Goal: Information Seeking & Learning: Learn about a topic

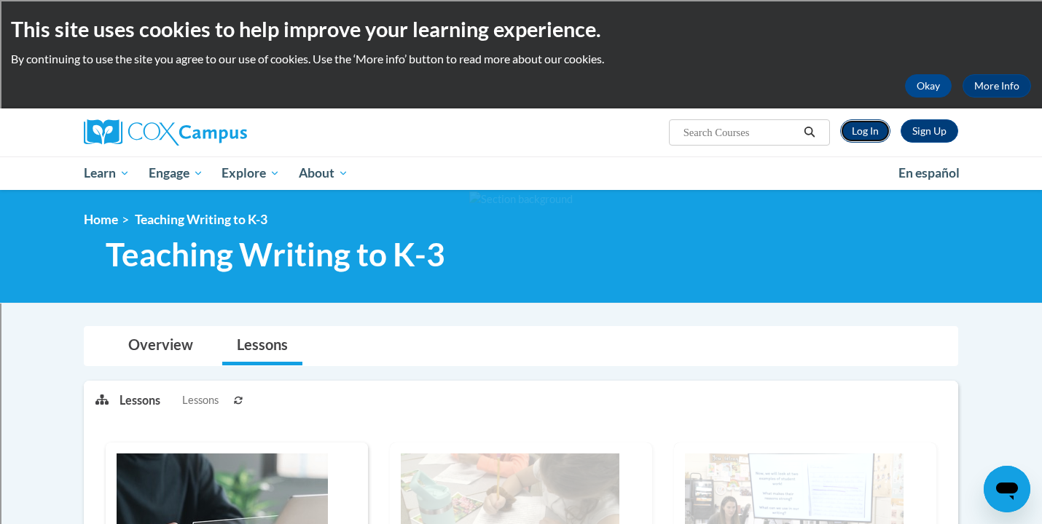
click at [863, 130] on link "Log In" at bounding box center [865, 130] width 50 height 23
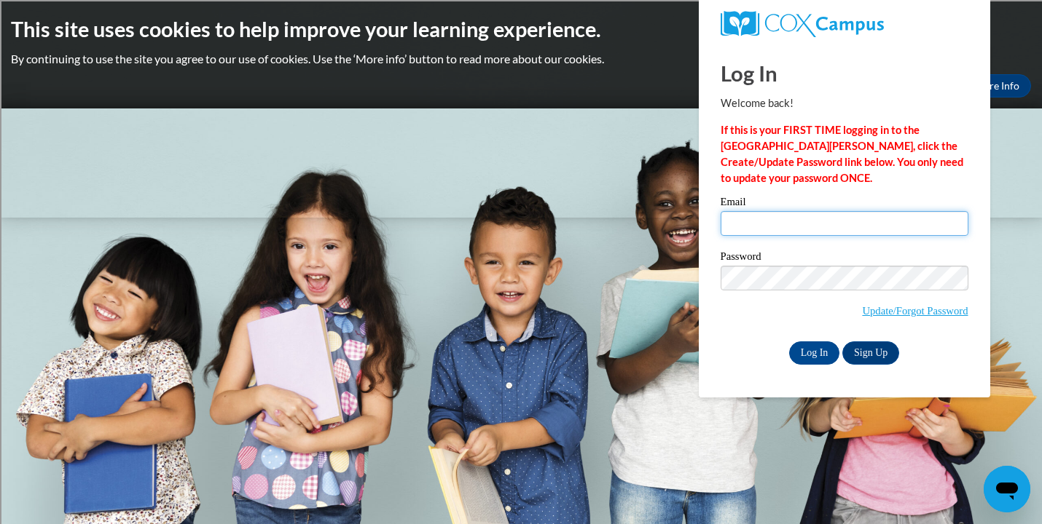
type input "etorres@sasd.net"
click at [755, 333] on div "Password Update/Forgot Password" at bounding box center [844, 294] width 248 height 86
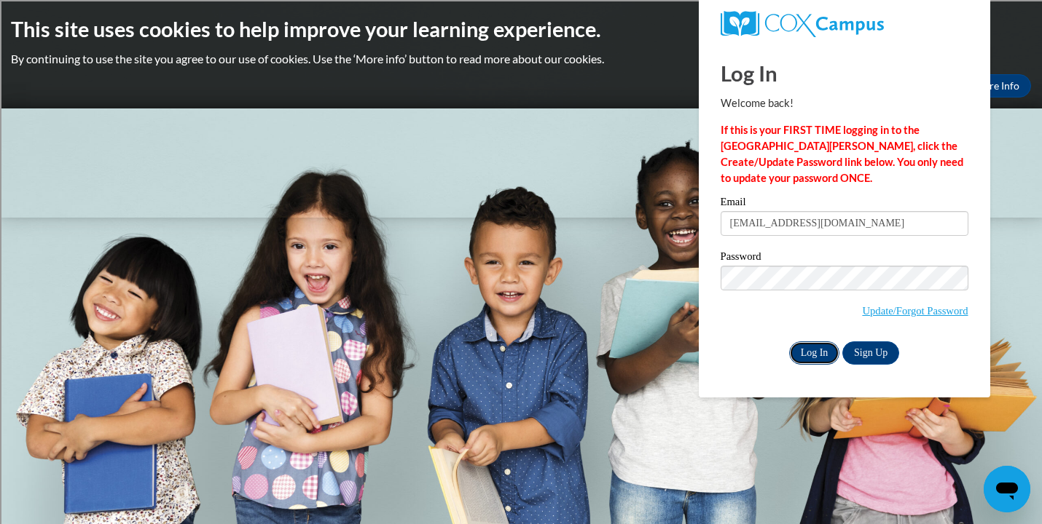
click at [816, 355] on input "Log In" at bounding box center [814, 353] width 51 height 23
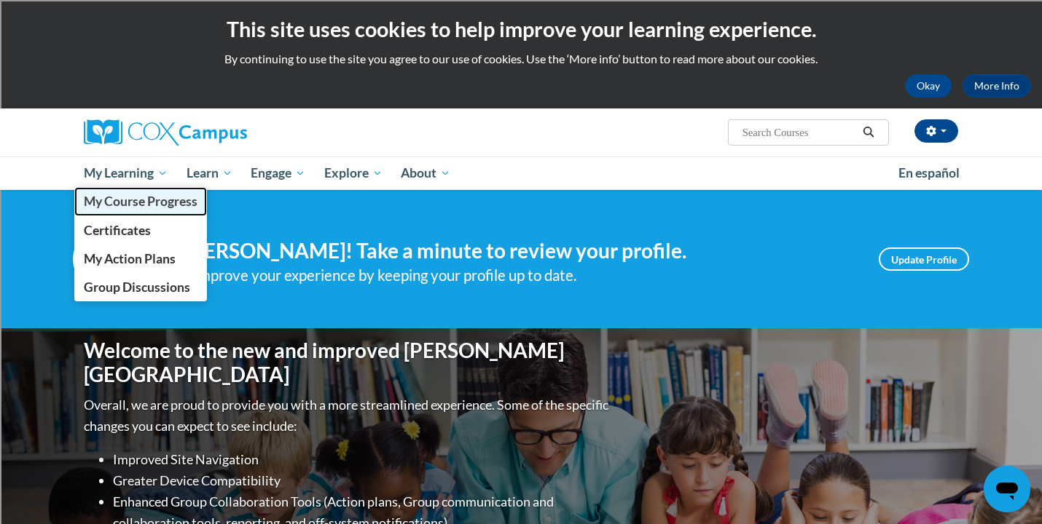
click at [136, 198] on span "My Course Progress" at bounding box center [141, 201] width 114 height 15
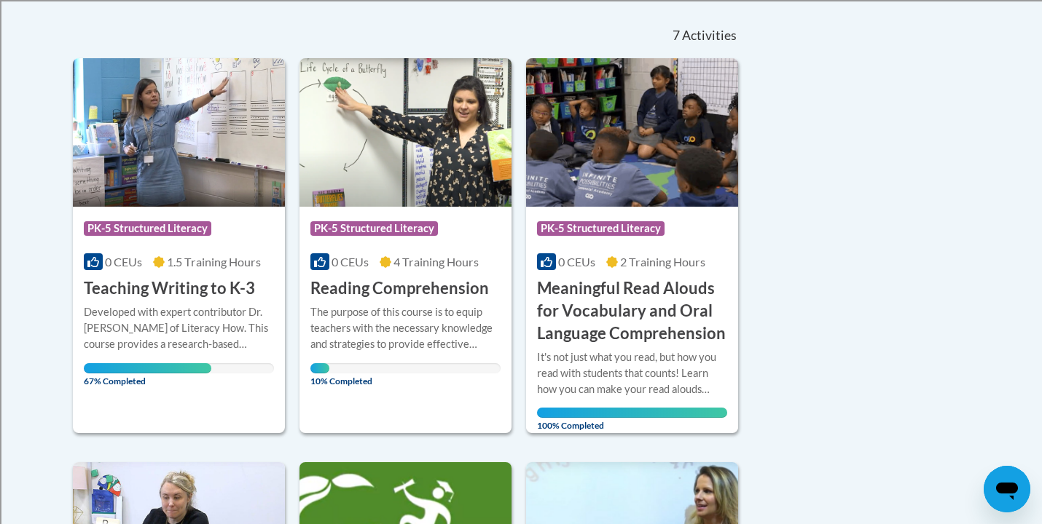
scroll to position [302, 0]
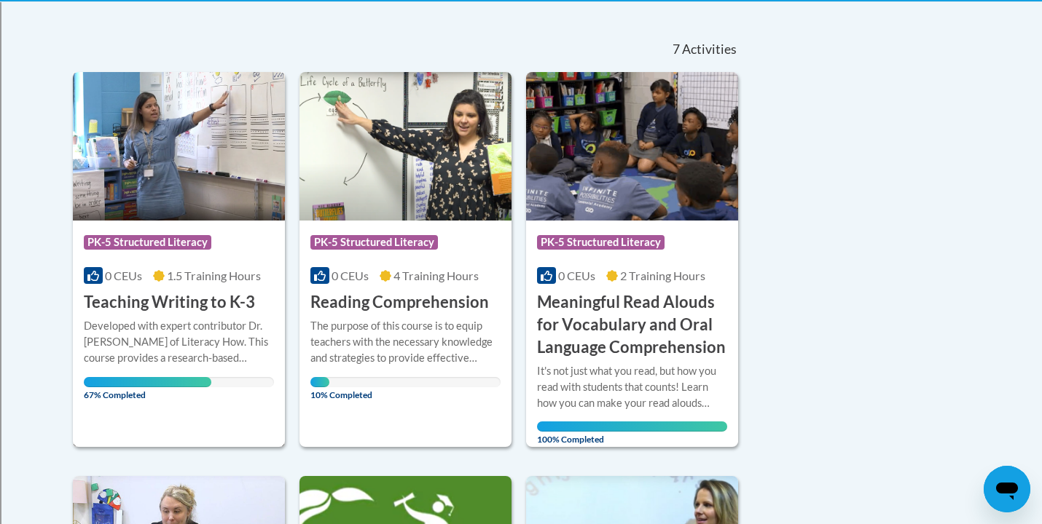
click at [203, 286] on div "Course Category: PK-5 Structured Literacy 0 CEUs 1.5 Training Hours COURSE Teac…" at bounding box center [179, 267] width 212 height 93
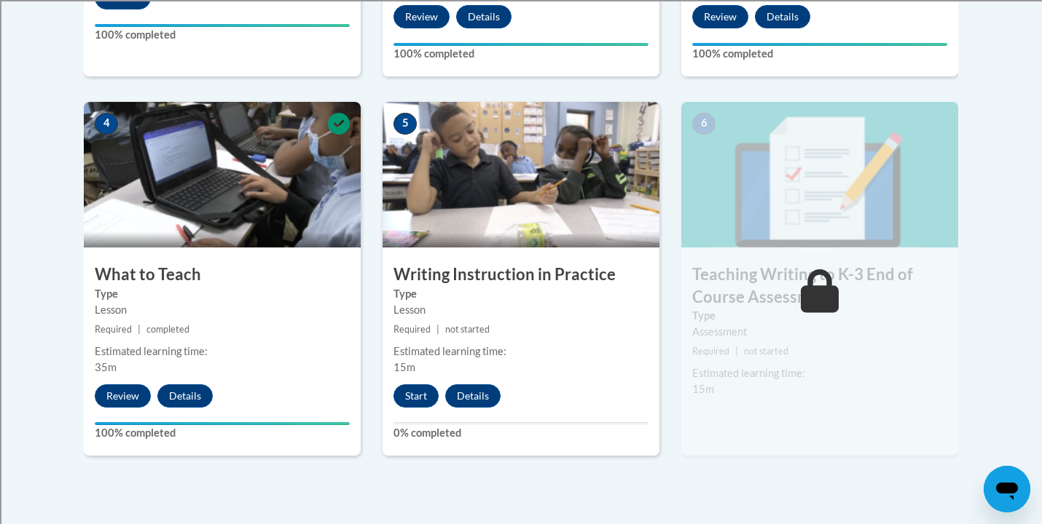
scroll to position [771, 0]
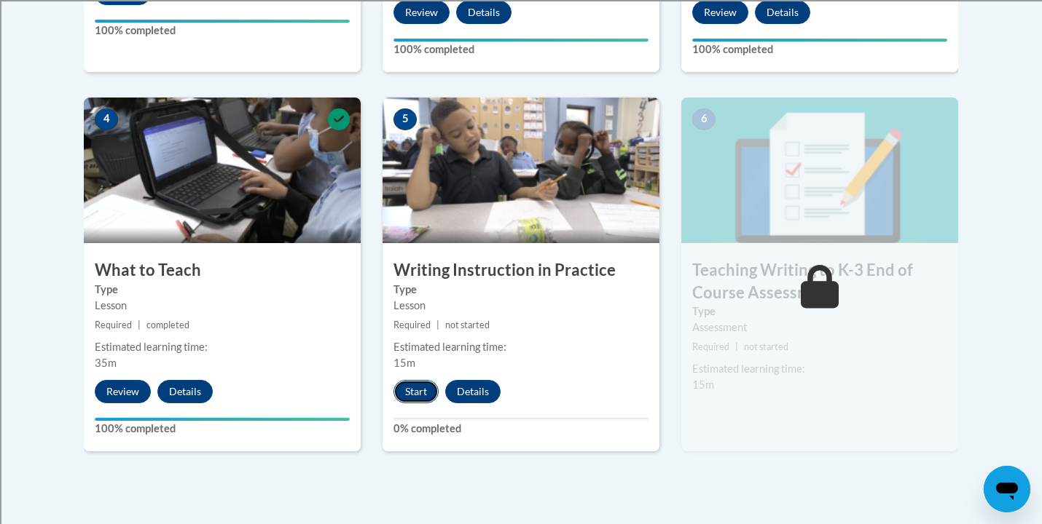
click at [418, 398] on button "Start" at bounding box center [415, 391] width 45 height 23
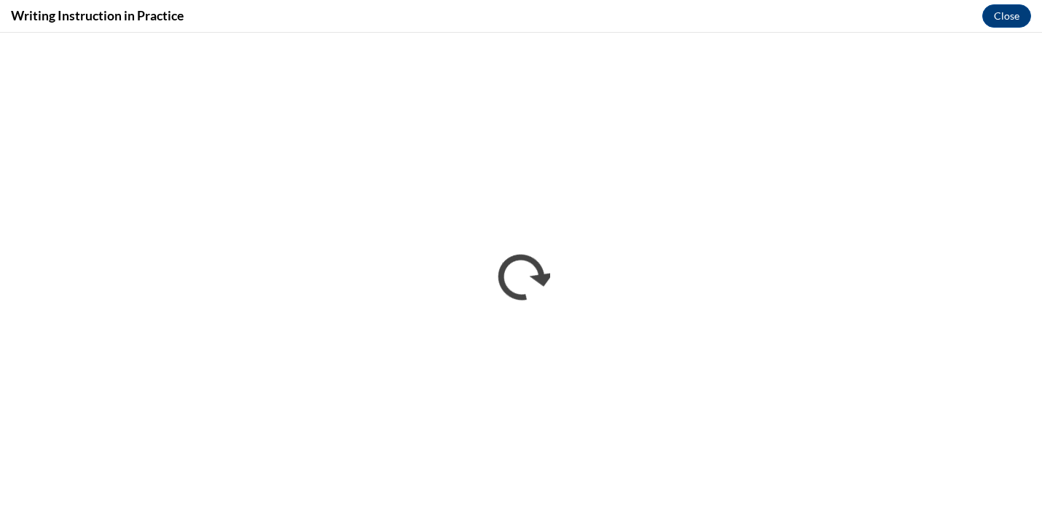
scroll to position [0, 0]
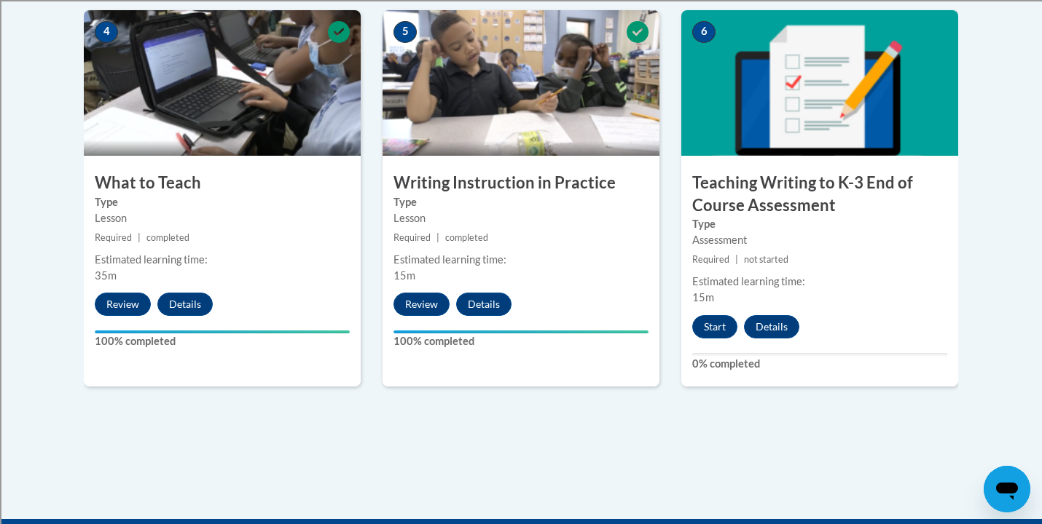
scroll to position [855, 0]
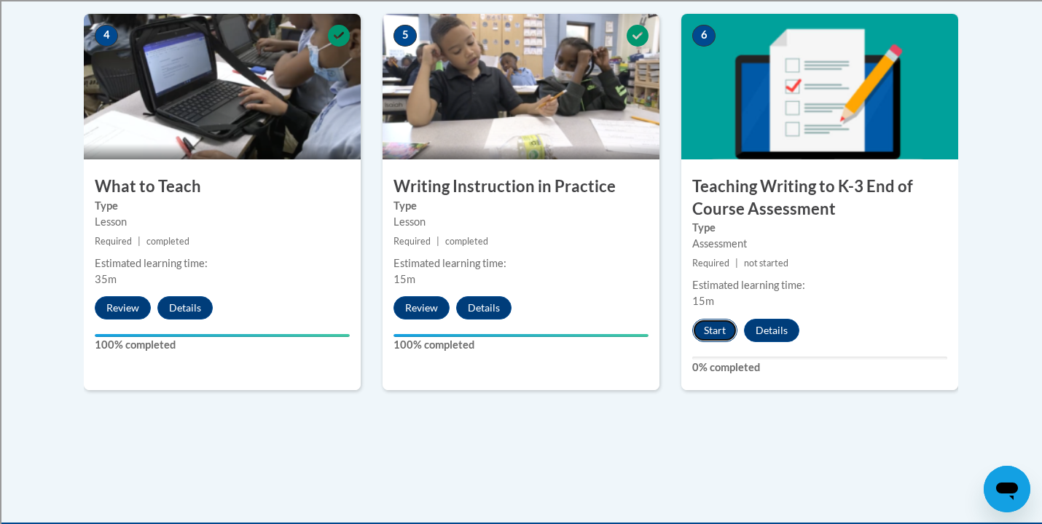
click at [722, 331] on button "Start" at bounding box center [714, 330] width 45 height 23
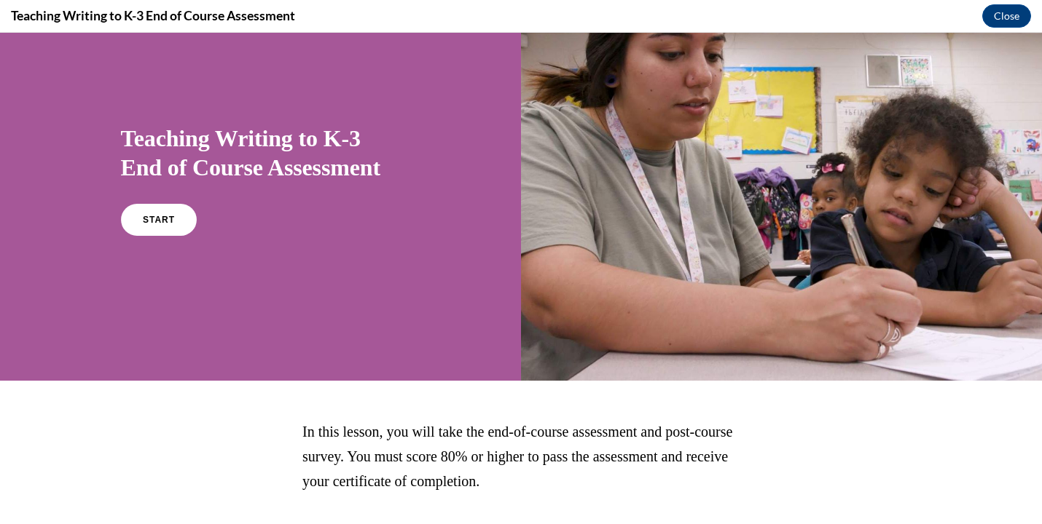
scroll to position [38, 0]
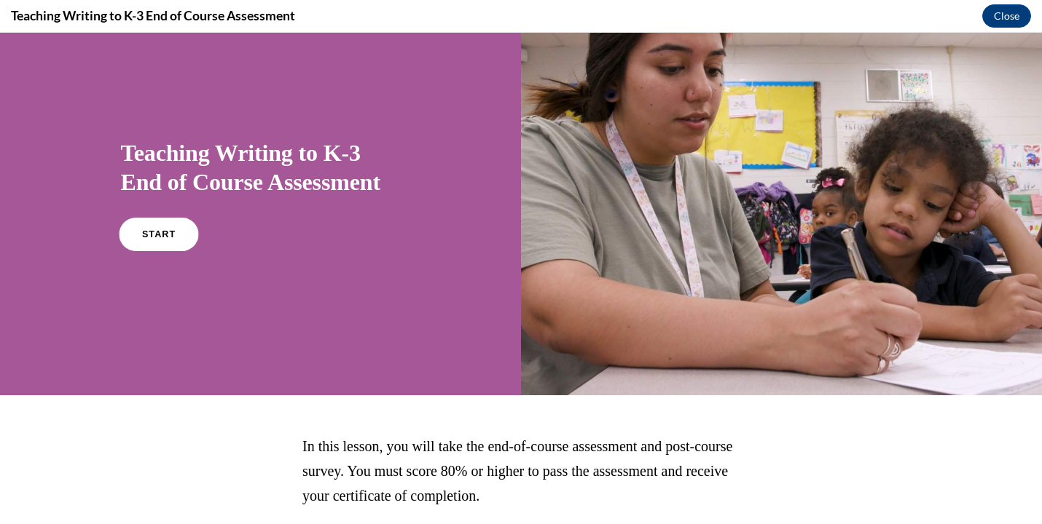
click at [165, 235] on span "START" at bounding box center [158, 234] width 34 height 11
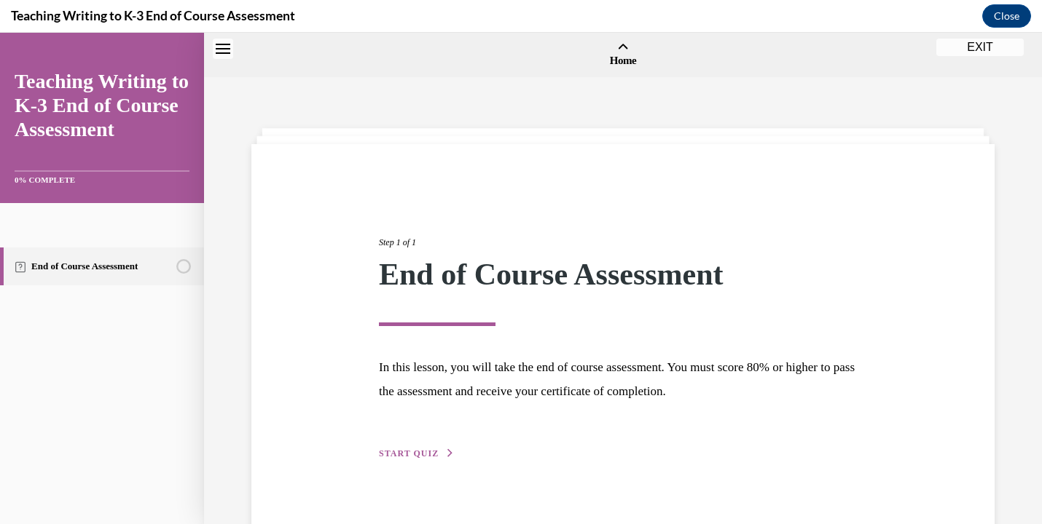
scroll to position [45, 0]
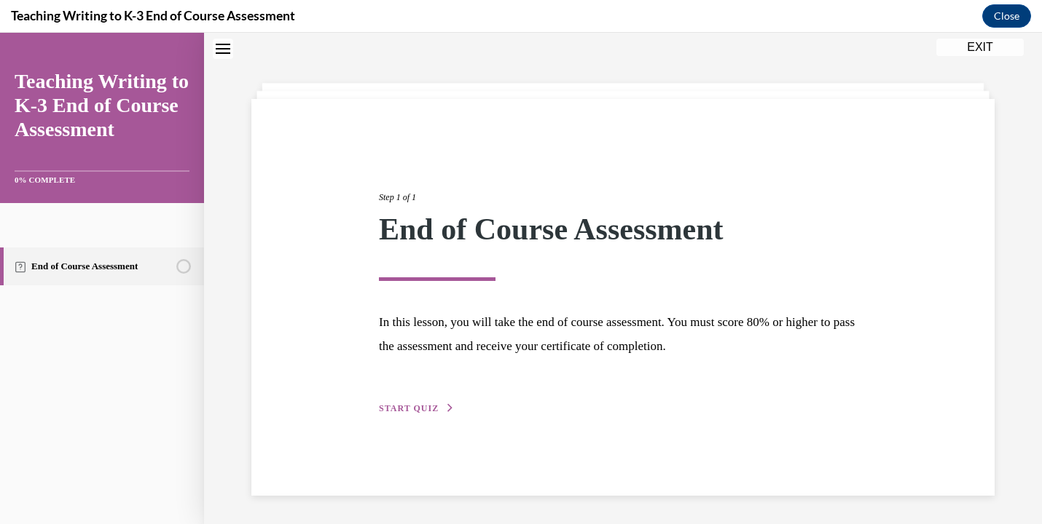
click at [430, 409] on span "START QUIZ" at bounding box center [409, 409] width 60 height 10
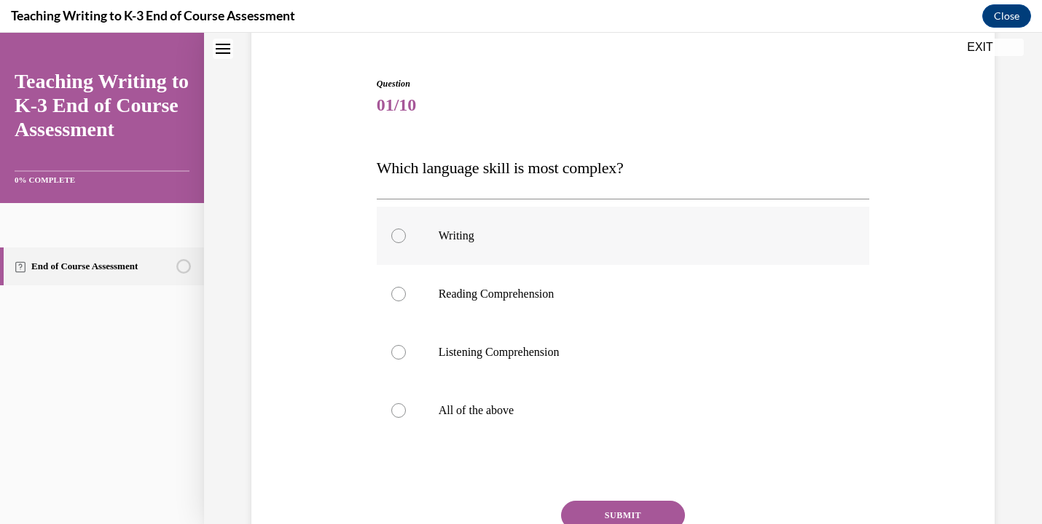
scroll to position [124, 0]
click at [600, 253] on label "Writing" at bounding box center [623, 237] width 493 height 58
click at [406, 245] on input "Writing" at bounding box center [398, 237] width 15 height 15
radio input "true"
click at [614, 510] on button "SUBMIT" at bounding box center [623, 517] width 124 height 29
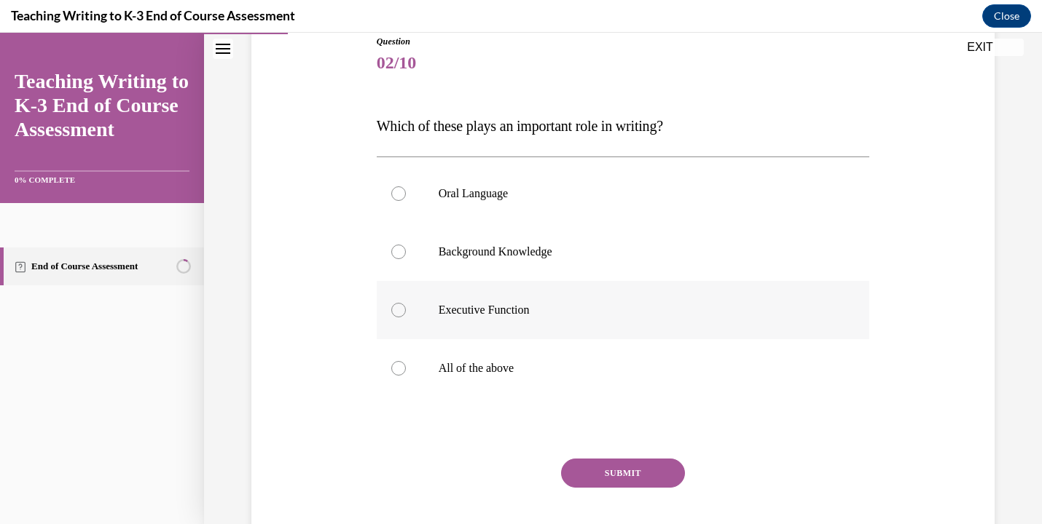
scroll to position [170, 0]
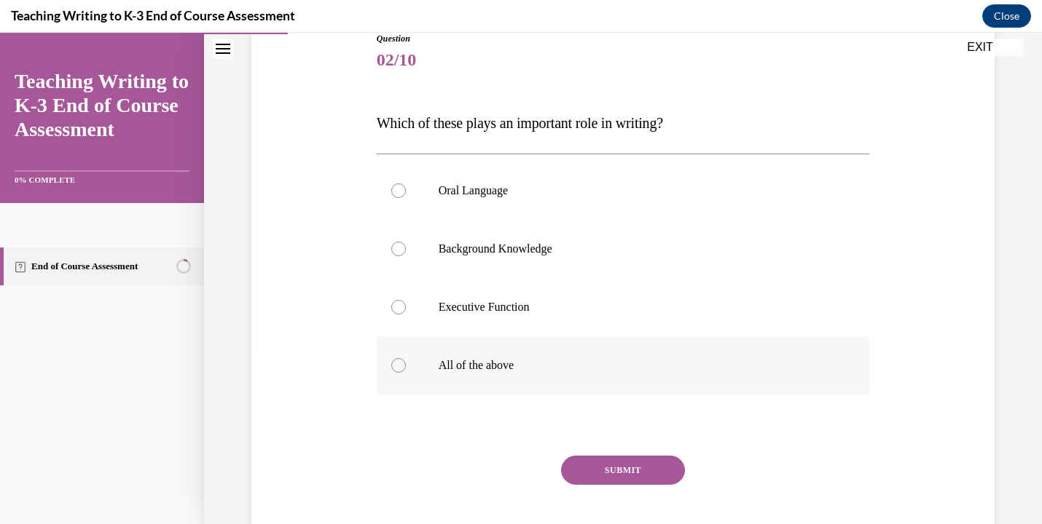
click at [695, 355] on label "All of the above" at bounding box center [623, 366] width 493 height 58
click at [406, 358] on input "All of the above" at bounding box center [398, 365] width 15 height 15
radio input "true"
click at [631, 471] on button "SUBMIT" at bounding box center [623, 470] width 124 height 29
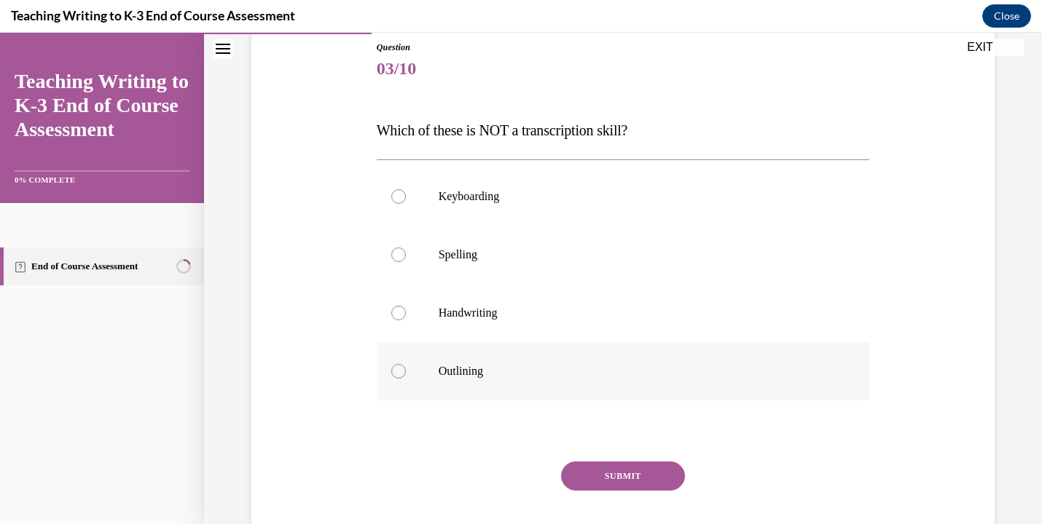
click at [606, 369] on p "Outlining" at bounding box center [635, 371] width 395 height 15
click at [406, 369] on input "Outlining" at bounding box center [398, 371] width 15 height 15
radio input "true"
click at [619, 475] on button "SUBMIT" at bounding box center [623, 476] width 124 height 29
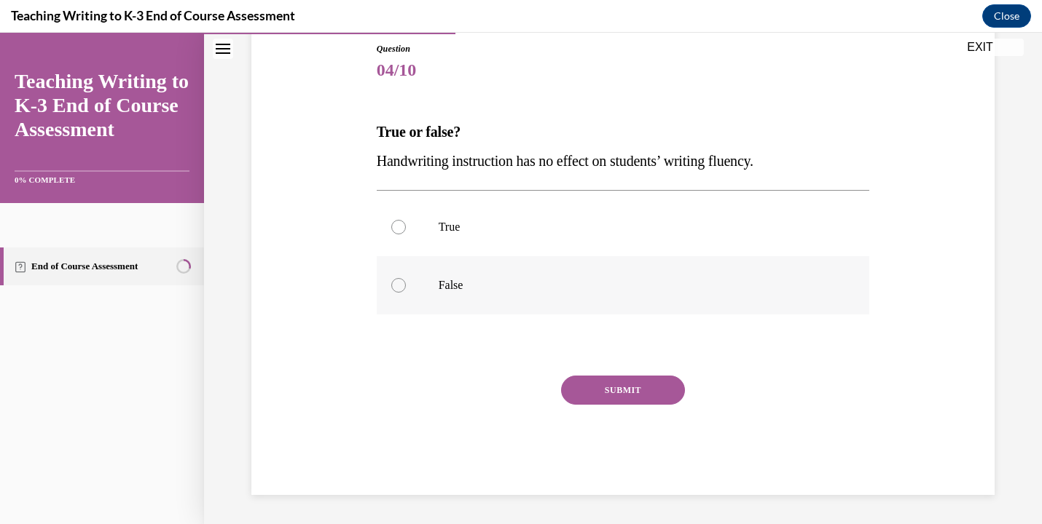
click at [610, 293] on label "False" at bounding box center [623, 285] width 493 height 58
click at [406, 293] on input "False" at bounding box center [398, 285] width 15 height 15
radio input "true"
click at [616, 398] on button "SUBMIT" at bounding box center [623, 390] width 124 height 29
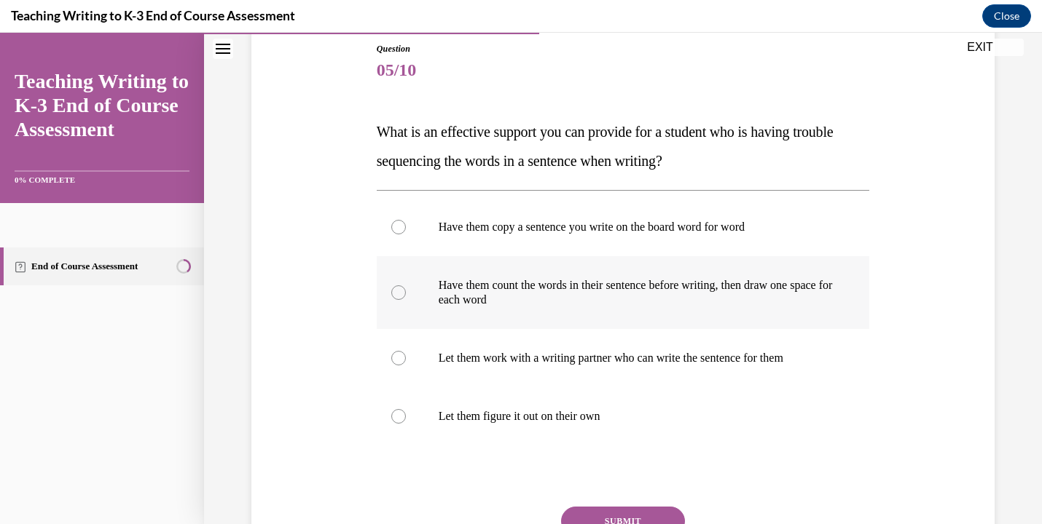
click at [500, 284] on p "Have them count the words in their sentence before writing, then draw one space…" at bounding box center [635, 292] width 395 height 29
click at [406, 286] on input "Have them count the words in their sentence before writing, then draw one space…" at bounding box center [398, 293] width 15 height 15
radio input "true"
click at [616, 512] on button "SUBMIT" at bounding box center [623, 521] width 124 height 29
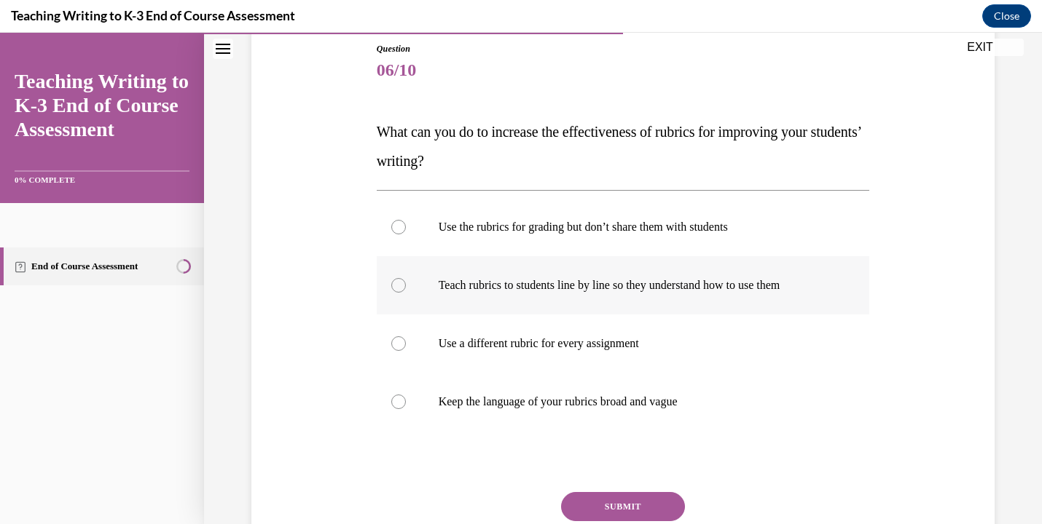
click at [787, 302] on label "Teach rubrics to students line by line so they understand how to use them" at bounding box center [623, 285] width 493 height 58
click at [406, 293] on input "Teach rubrics to students line by line so they understand how to use them" at bounding box center [398, 285] width 15 height 15
radio input "true"
click at [645, 505] on button "SUBMIT" at bounding box center [623, 506] width 124 height 29
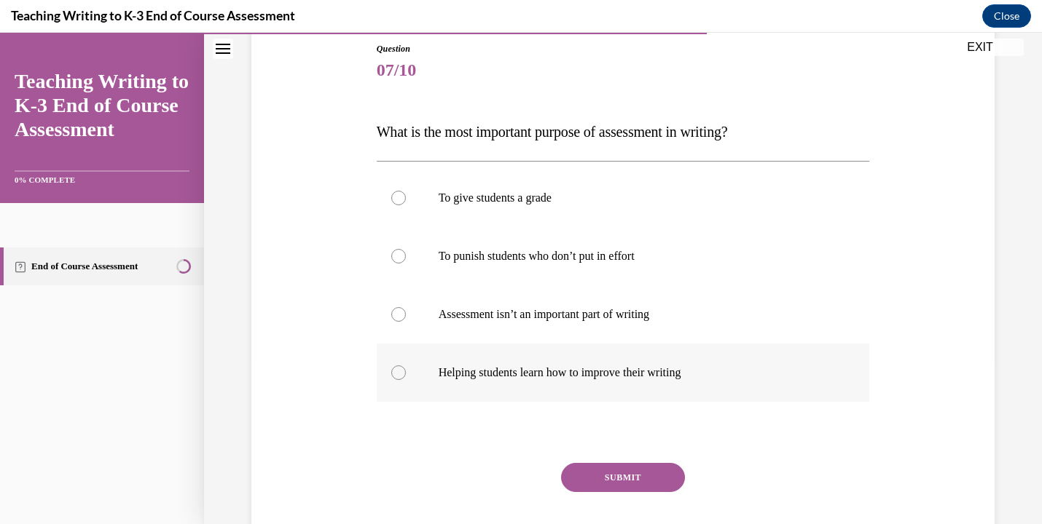
click at [745, 375] on p "Helping students learn how to improve their writing" at bounding box center [635, 373] width 395 height 15
click at [406, 375] on input "Helping students learn how to improve their writing" at bounding box center [398, 373] width 15 height 15
radio input "true"
click at [634, 479] on button "SUBMIT" at bounding box center [623, 477] width 124 height 29
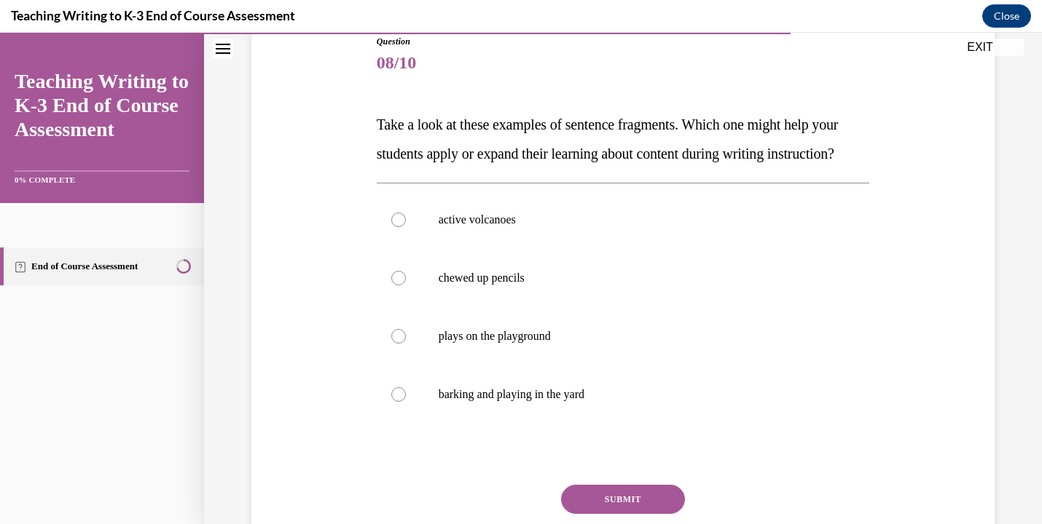
scroll to position [166, 0]
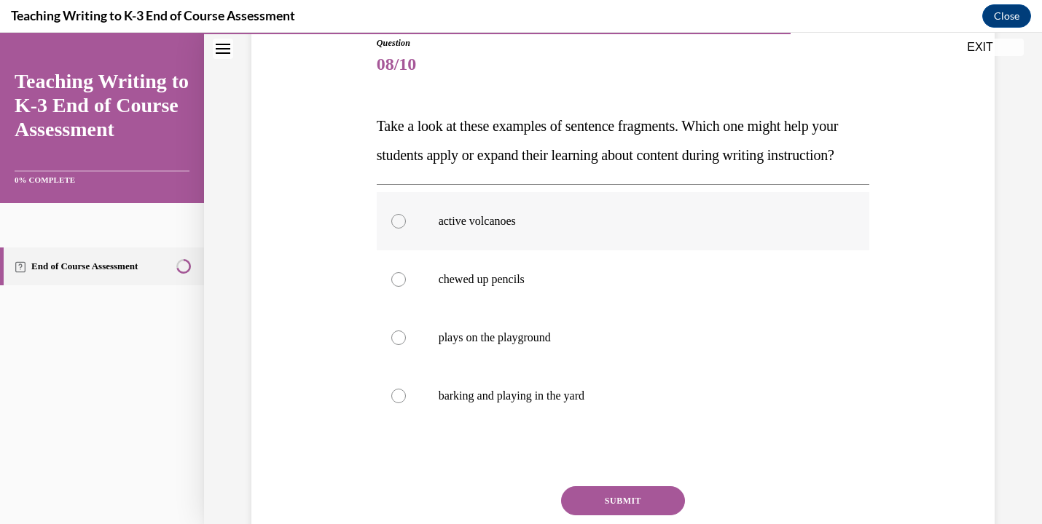
click at [580, 229] on p "active volcanoes" at bounding box center [635, 221] width 395 height 15
click at [406, 229] on input "active volcanoes" at bounding box center [398, 221] width 15 height 15
radio input "true"
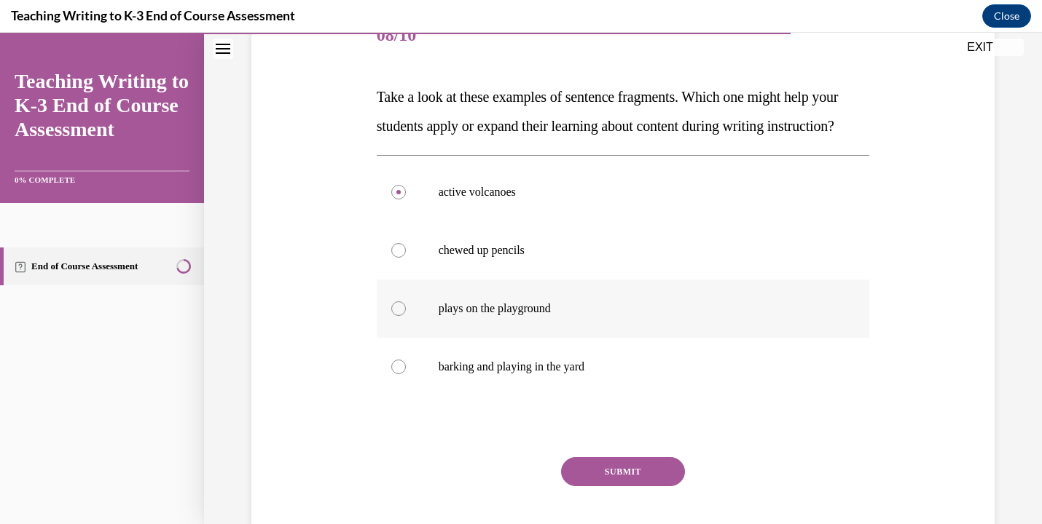
scroll to position [202, 0]
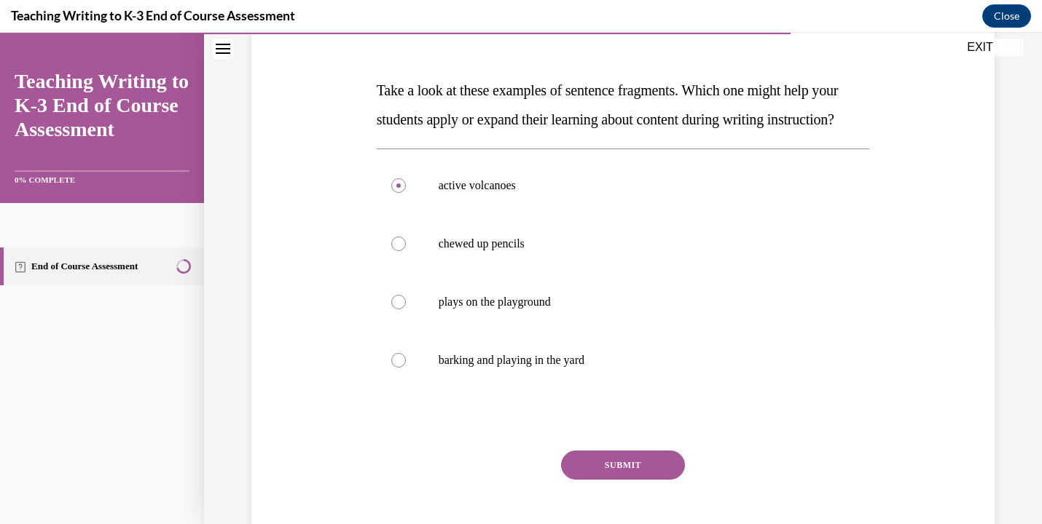
click at [655, 480] on button "SUBMIT" at bounding box center [623, 465] width 124 height 29
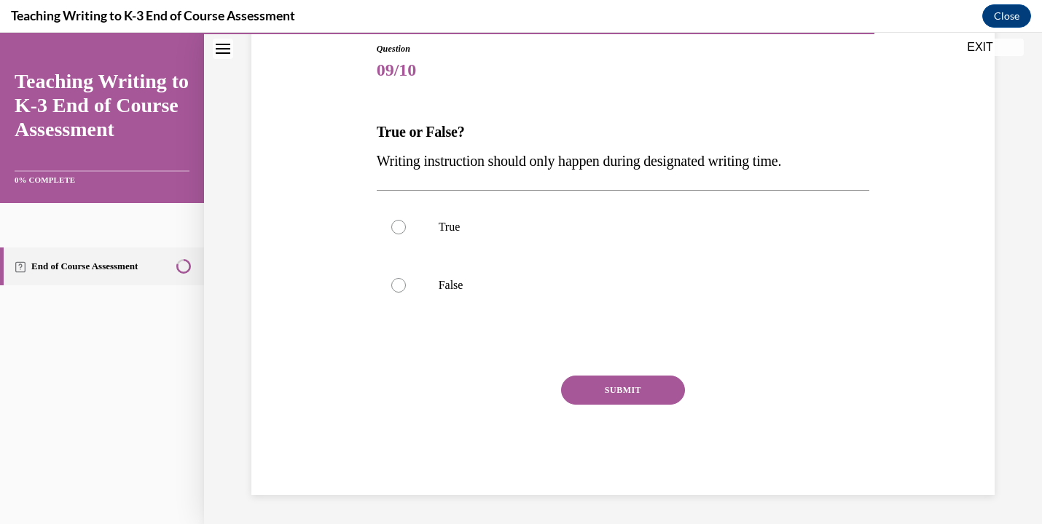
scroll to position [160, 0]
click at [438, 283] on p "False" at bounding box center [635, 285] width 395 height 15
click at [406, 283] on input "False" at bounding box center [398, 285] width 15 height 15
radio input "true"
click at [647, 387] on button "SUBMIT" at bounding box center [623, 390] width 124 height 29
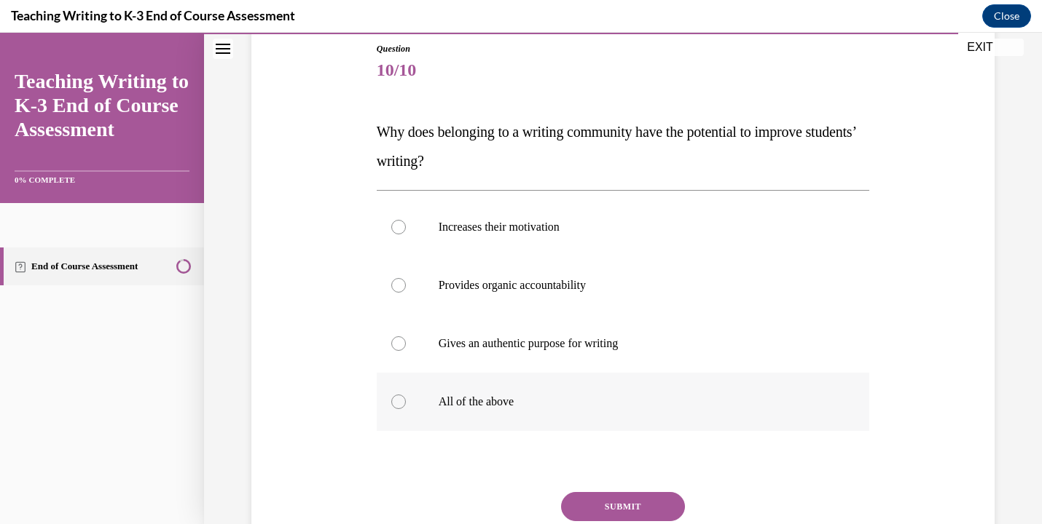
click at [610, 403] on p "All of the above" at bounding box center [635, 402] width 395 height 15
click at [406, 403] on input "All of the above" at bounding box center [398, 402] width 15 height 15
radio input "true"
click at [663, 500] on button "SUBMIT" at bounding box center [623, 506] width 124 height 29
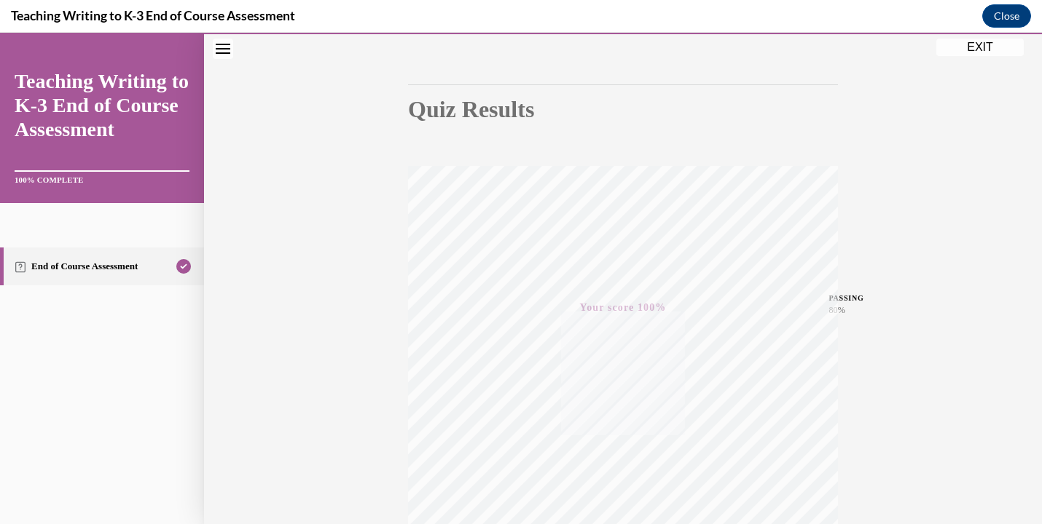
scroll to position [0, 0]
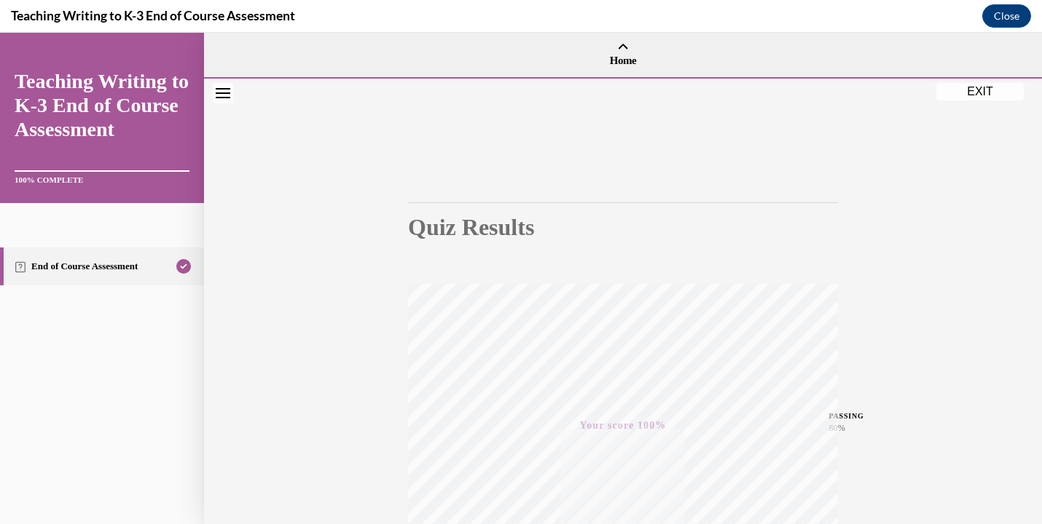
click at [982, 88] on button "EXIT" at bounding box center [979, 91] width 87 height 17
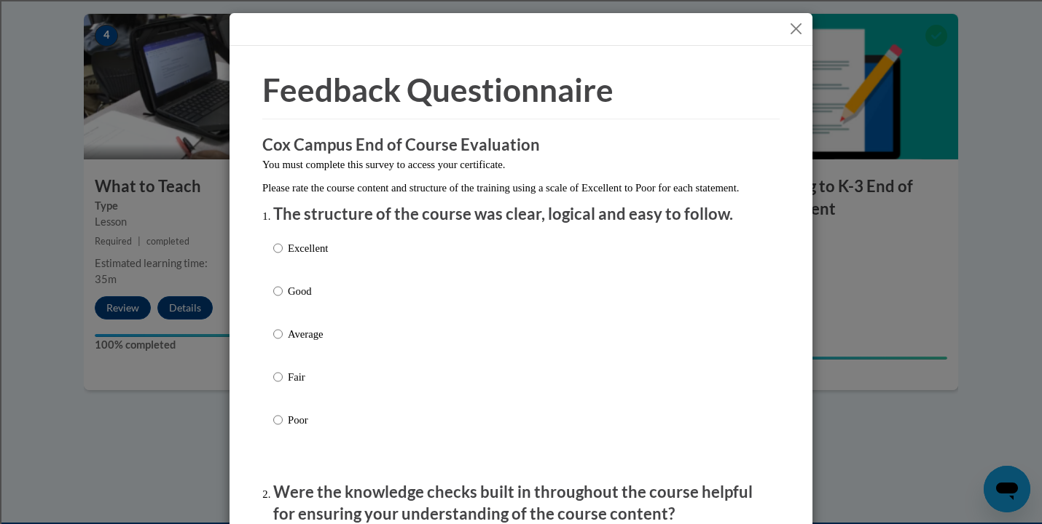
click at [795, 30] on button "Close" at bounding box center [796, 29] width 18 height 18
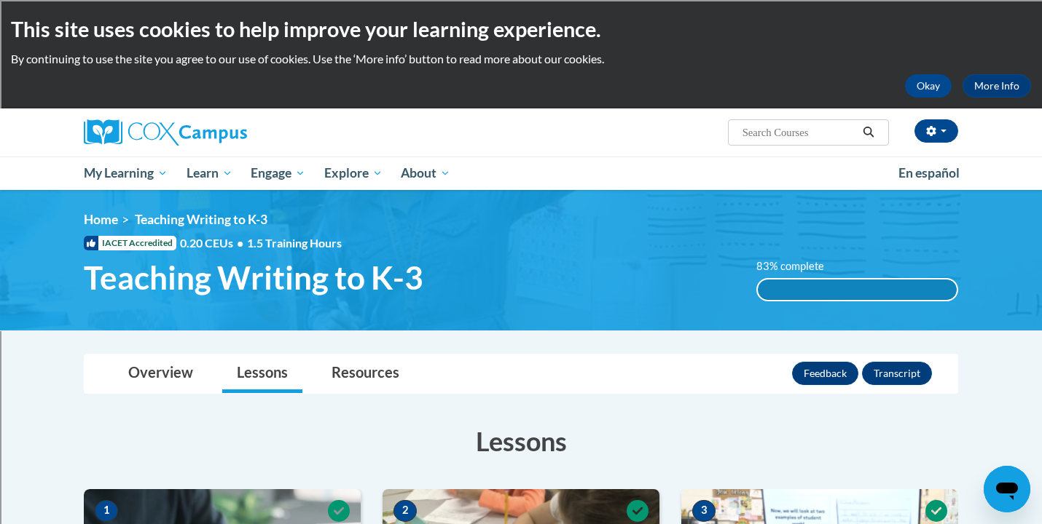
click at [777, 131] on input "Search..." at bounding box center [799, 132] width 117 height 17
type input "vocabulary"
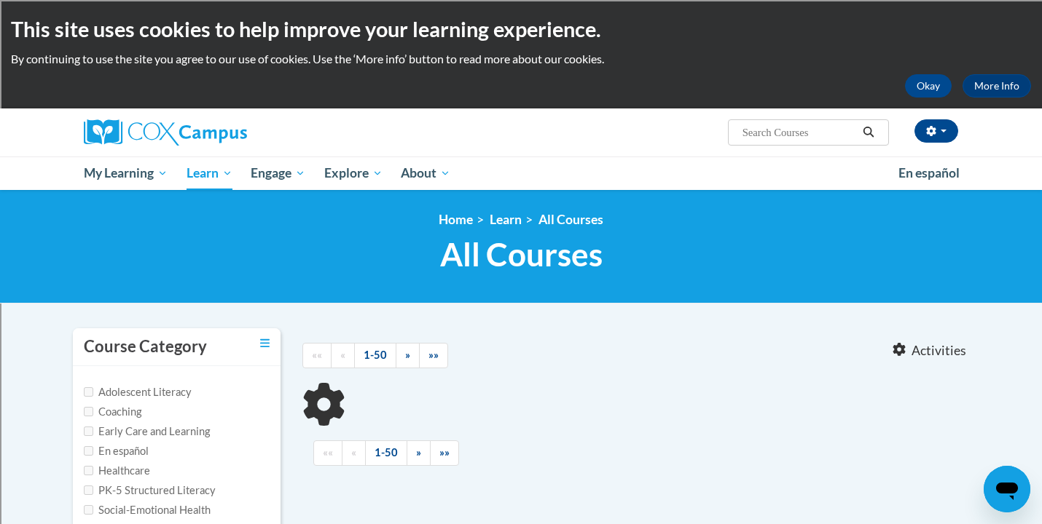
type input "vocabulary"
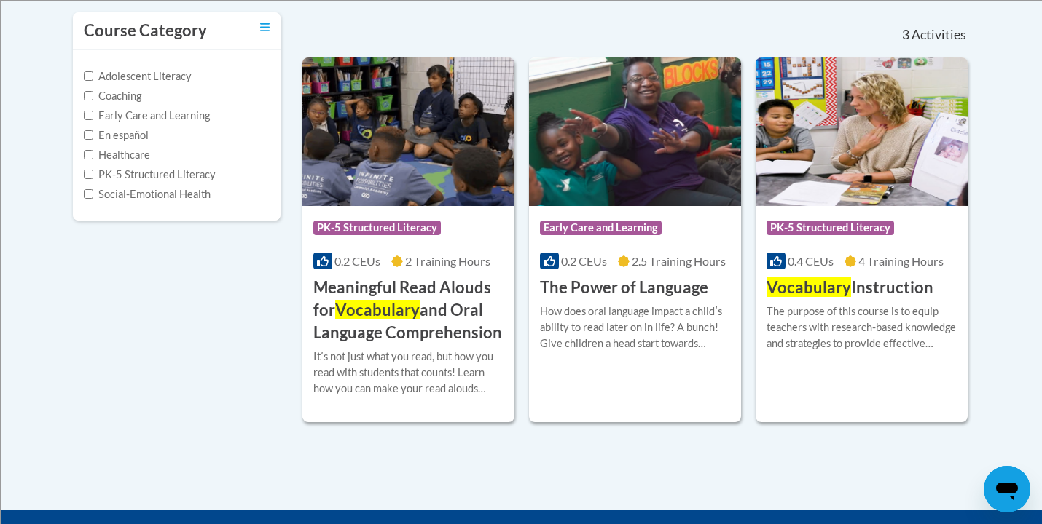
scroll to position [312, 0]
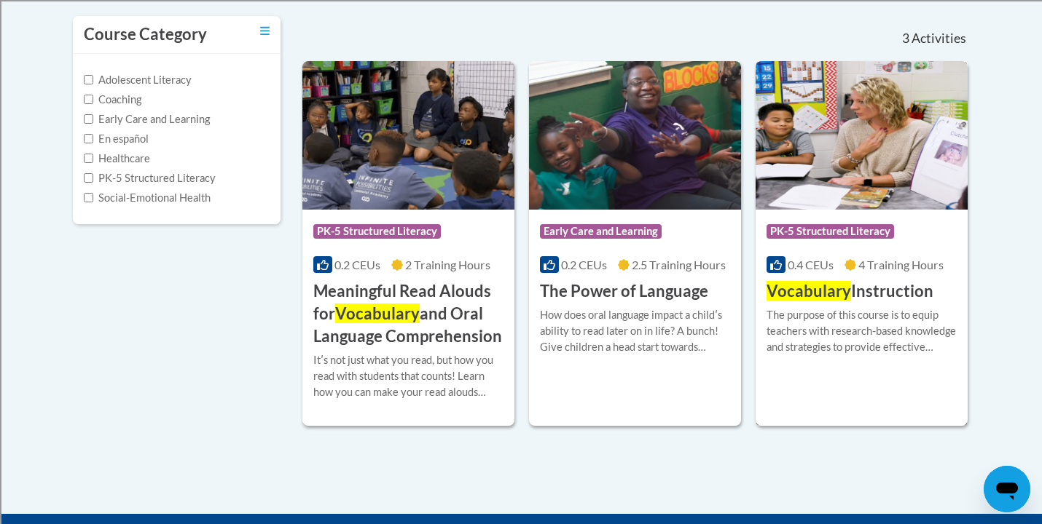
click at [889, 302] on h3 "Vocabulary Instruction" at bounding box center [849, 291] width 167 height 23
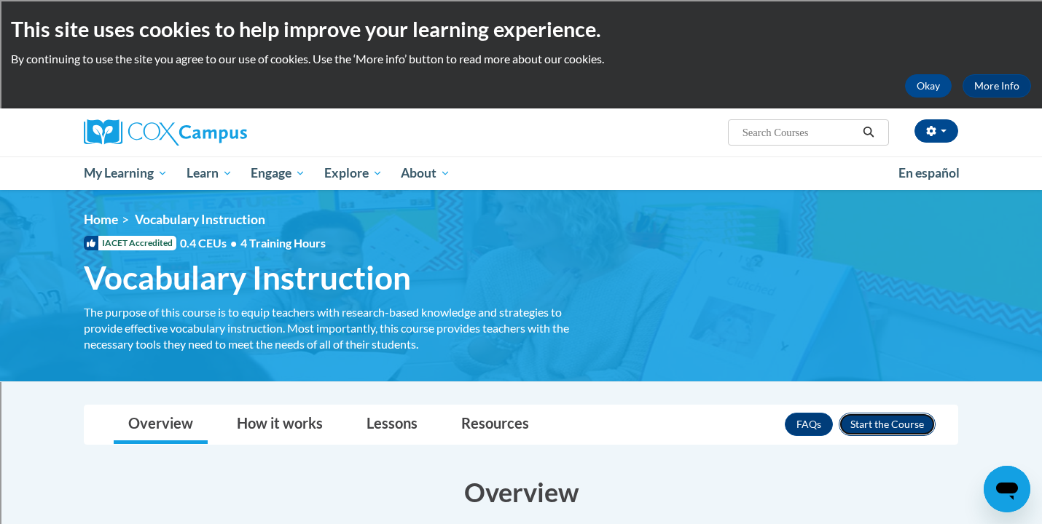
click at [916, 426] on button "Enroll" at bounding box center [886, 424] width 97 height 23
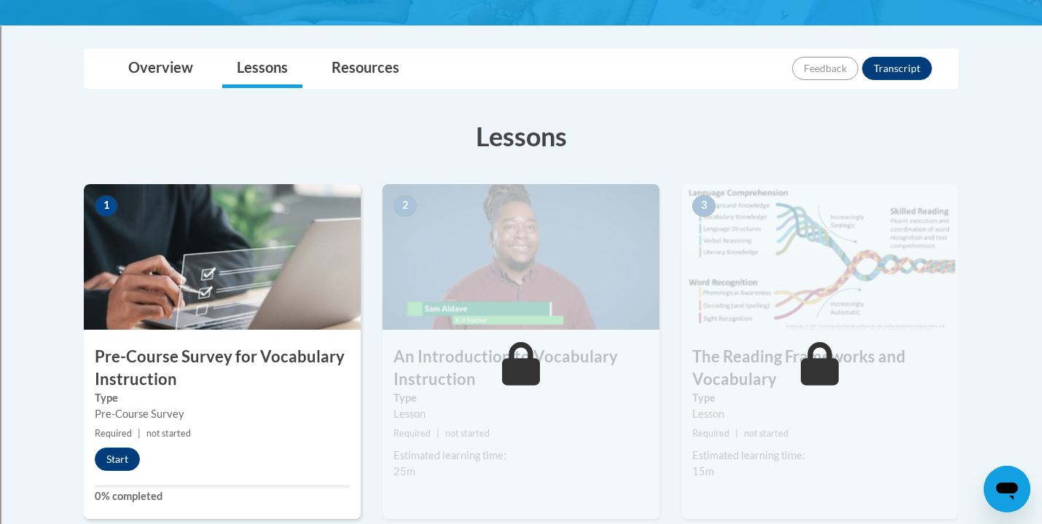
scroll to position [322, 0]
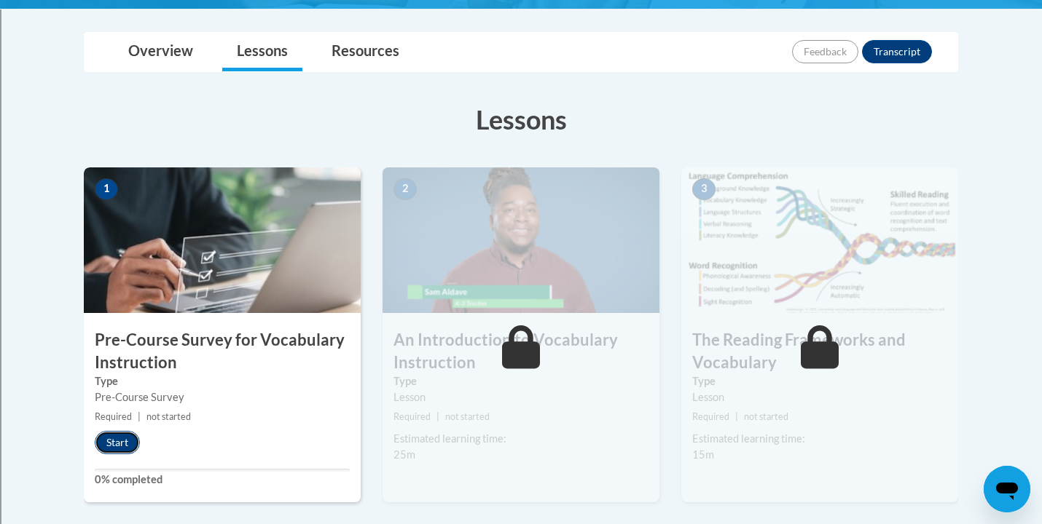
click at [120, 440] on button "Start" at bounding box center [117, 442] width 45 height 23
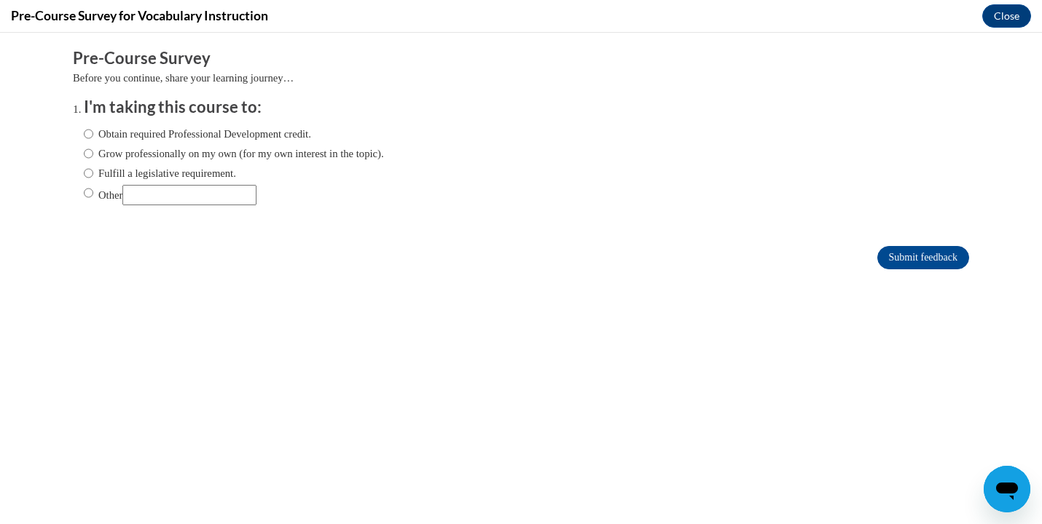
scroll to position [0, 0]
click at [98, 172] on label "Fulfill a legislative requirement." at bounding box center [160, 173] width 152 height 16
click at [93, 172] on input "Fulfill a legislative requirement." at bounding box center [88, 173] width 9 height 16
radio input "true"
click at [942, 262] on input "Submit feedback" at bounding box center [923, 257] width 92 height 23
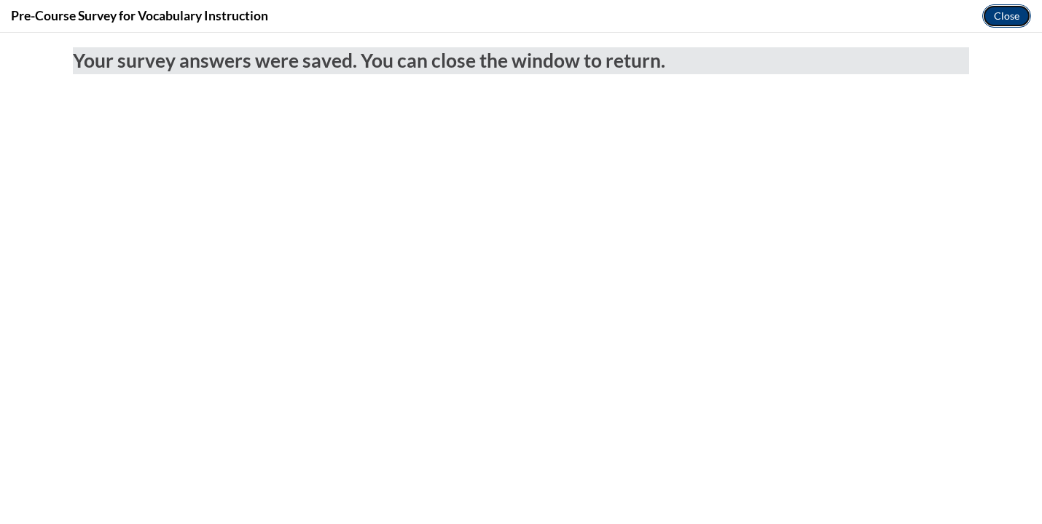
click at [1007, 12] on button "Close" at bounding box center [1006, 15] width 49 height 23
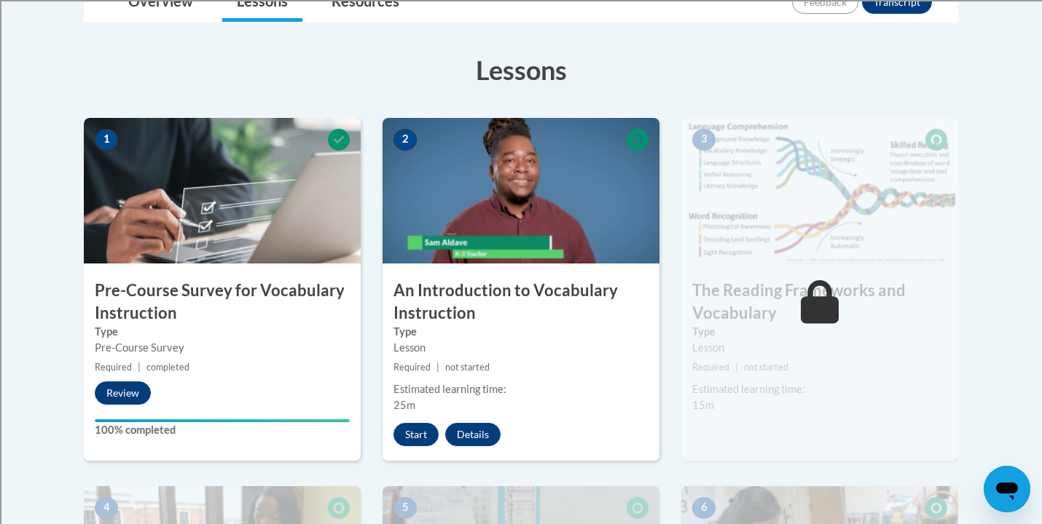
scroll to position [395, 0]
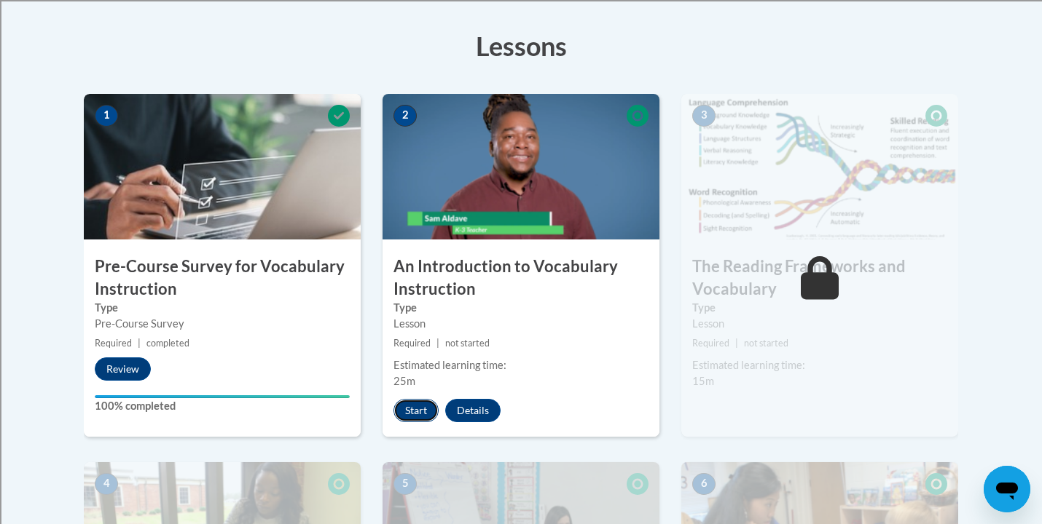
click at [417, 417] on button "Start" at bounding box center [415, 410] width 45 height 23
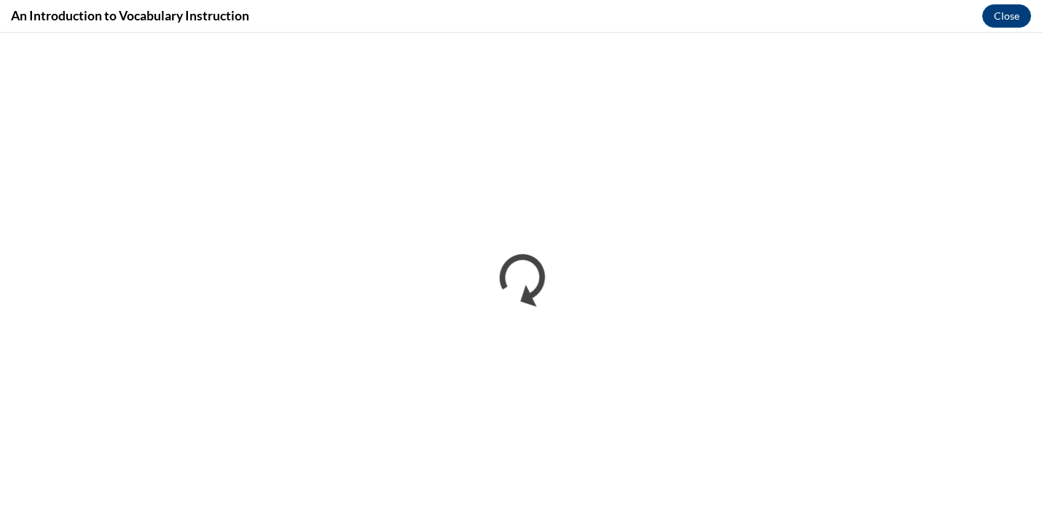
scroll to position [0, 0]
